Goal: Submit feedback/report problem: Submit feedback/report problem

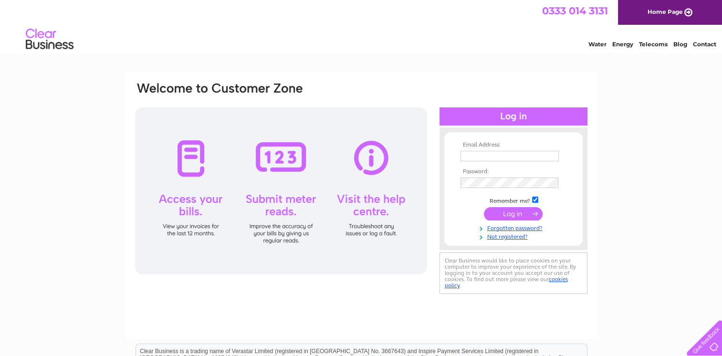
type input "jvmhaworth@hotmail.co.uk"
click at [500, 212] on input "submit" at bounding box center [513, 213] width 59 height 13
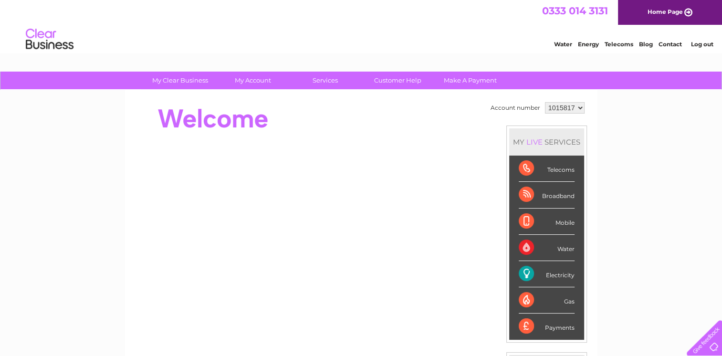
click at [552, 196] on div "Broadband" at bounding box center [547, 195] width 56 height 26
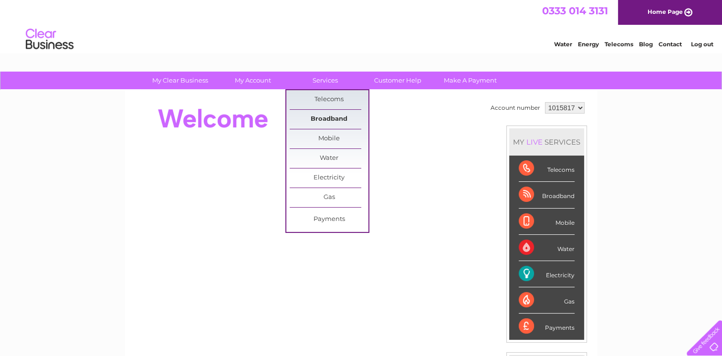
click at [317, 120] on link "Broadband" at bounding box center [329, 119] width 79 height 19
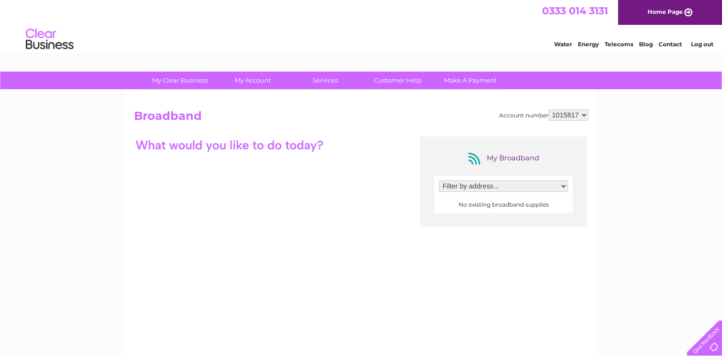
click at [563, 186] on select "Filter by address..." at bounding box center [503, 185] width 129 height 11
click at [439, 180] on select "Filter by address..." at bounding box center [503, 185] width 129 height 11
click at [555, 207] on center "No existing broadband supplies" at bounding box center [503, 204] width 129 height 7
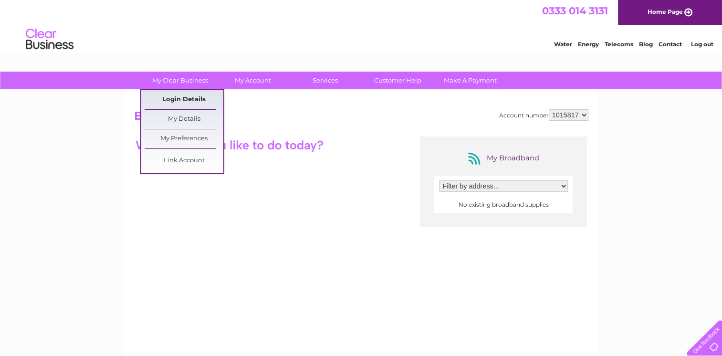
click at [193, 96] on link "Login Details" at bounding box center [184, 99] width 79 height 19
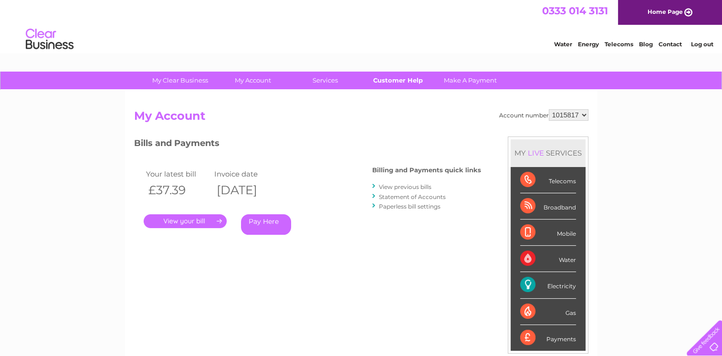
click at [409, 78] on link "Customer Help" at bounding box center [397, 81] width 79 height 18
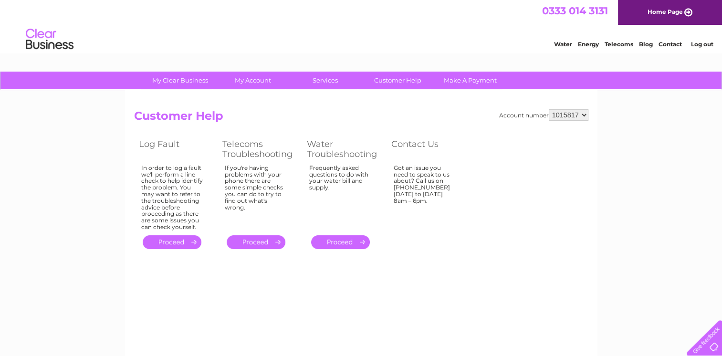
click at [168, 242] on link "." at bounding box center [172, 242] width 59 height 14
click at [165, 142] on th "Log Fault" at bounding box center [176, 149] width 84 height 25
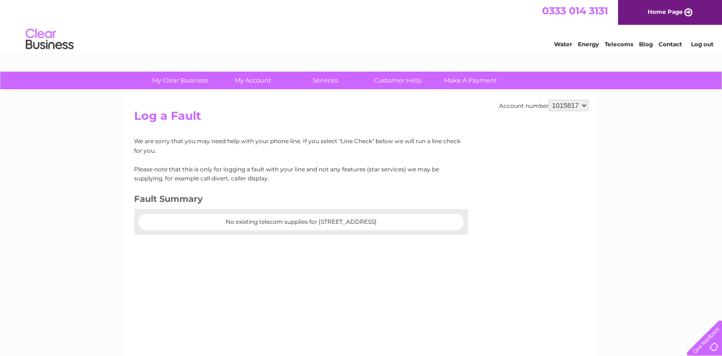
click at [187, 264] on div "Account number 1015817 Log a Fault We are sorry that you may need help with you…" at bounding box center [361, 223] width 473 height 267
click at [153, 223] on center "No existing telecom supplies for [STREET_ADDRESS]" at bounding box center [300, 222] width 305 height 7
click at [185, 220] on center "No existing telecom supplies for [STREET_ADDRESS]" at bounding box center [300, 222] width 305 height 7
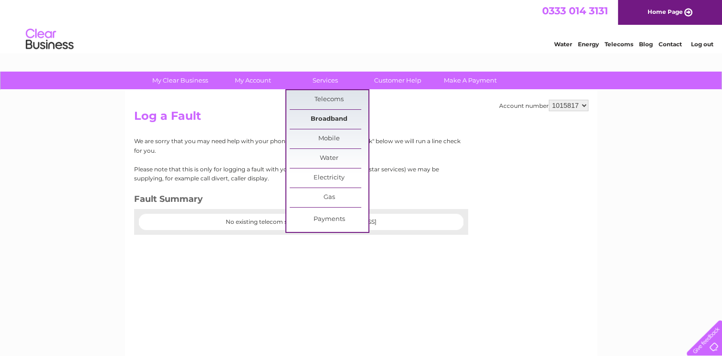
click at [317, 115] on link "Broadband" at bounding box center [329, 119] width 79 height 19
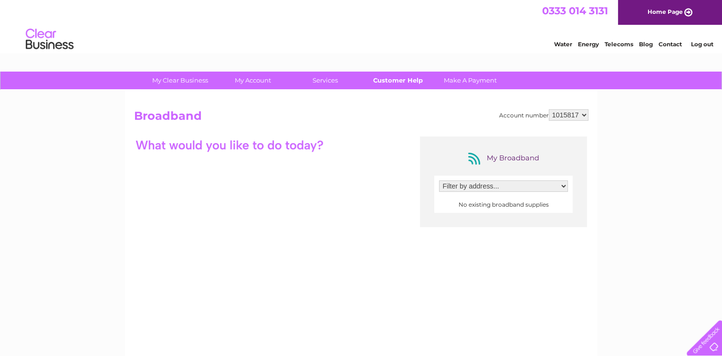
click at [409, 79] on link "Customer Help" at bounding box center [397, 81] width 79 height 18
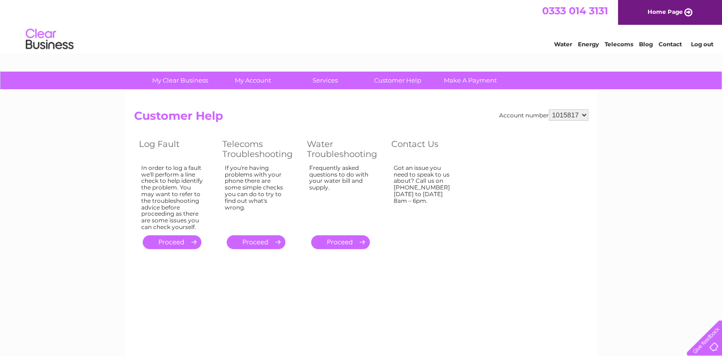
click at [177, 238] on link "." at bounding box center [172, 242] width 59 height 14
click at [194, 240] on link "." at bounding box center [172, 242] width 59 height 14
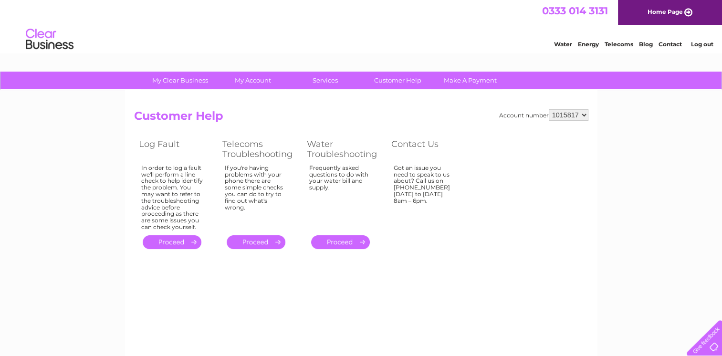
click at [194, 240] on link "." at bounding box center [172, 242] width 59 height 14
click at [277, 240] on link "." at bounding box center [256, 242] width 59 height 14
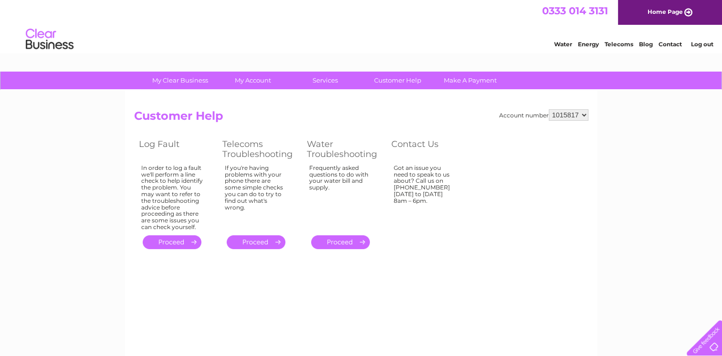
click at [277, 240] on link "." at bounding box center [256, 242] width 59 height 14
click at [350, 237] on link "." at bounding box center [340, 242] width 59 height 14
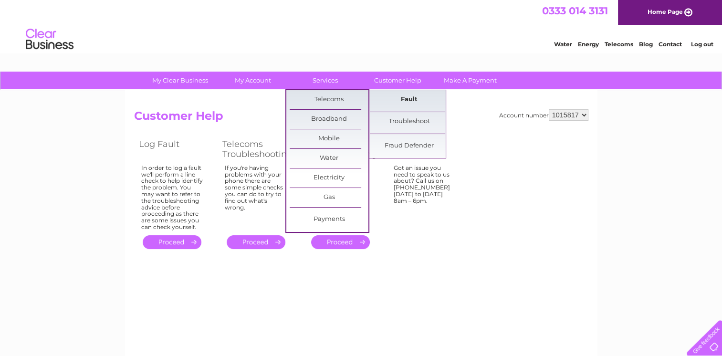
click at [410, 101] on link "Fault" at bounding box center [409, 99] width 79 height 19
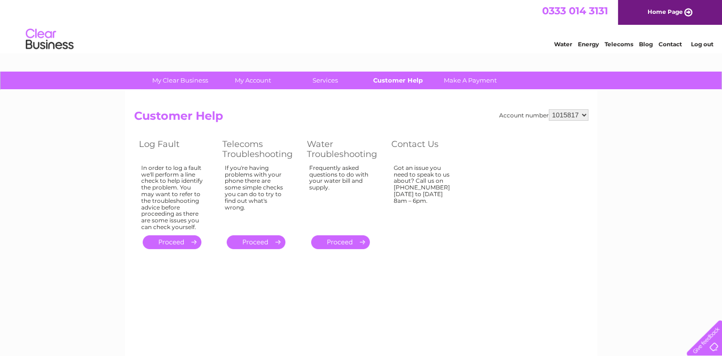
click at [391, 79] on link "Customer Help" at bounding box center [397, 81] width 79 height 18
click at [403, 81] on link "Customer Help" at bounding box center [397, 81] width 79 height 18
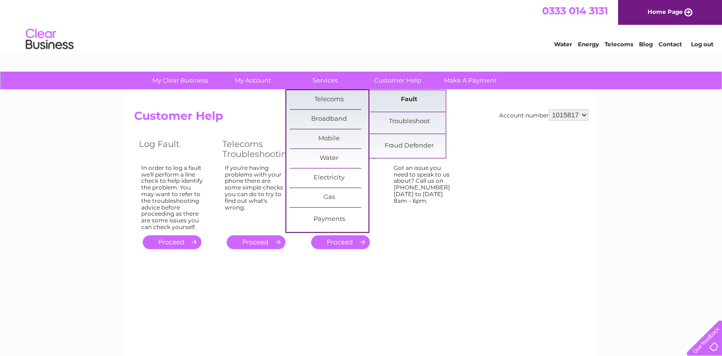
click at [407, 103] on link "Fault" at bounding box center [409, 99] width 79 height 19
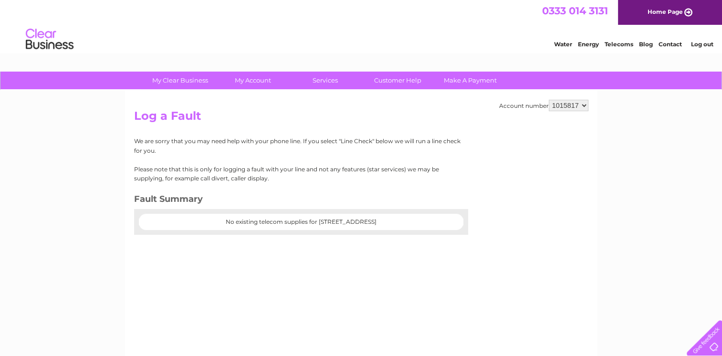
click at [149, 223] on center "No existing telecom supplies for [STREET_ADDRESS]" at bounding box center [300, 222] width 305 height 7
click at [364, 190] on div "We are sorry that you may need help with your phone line. If you select "Line C…" at bounding box center [297, 186] width 327 height 98
